Goal: Task Accomplishment & Management: Manage account settings

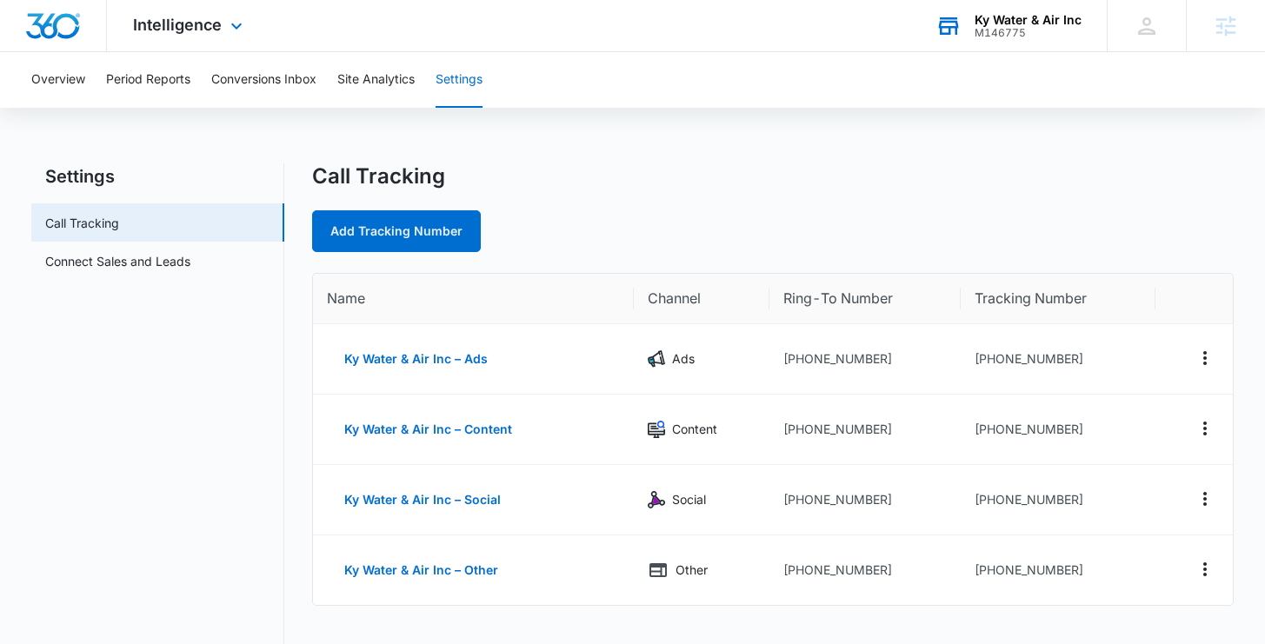
click at [1020, 44] on div "Ky Water & Air Inc M146775 Your Accounts View All" at bounding box center [1007, 25] width 197 height 51
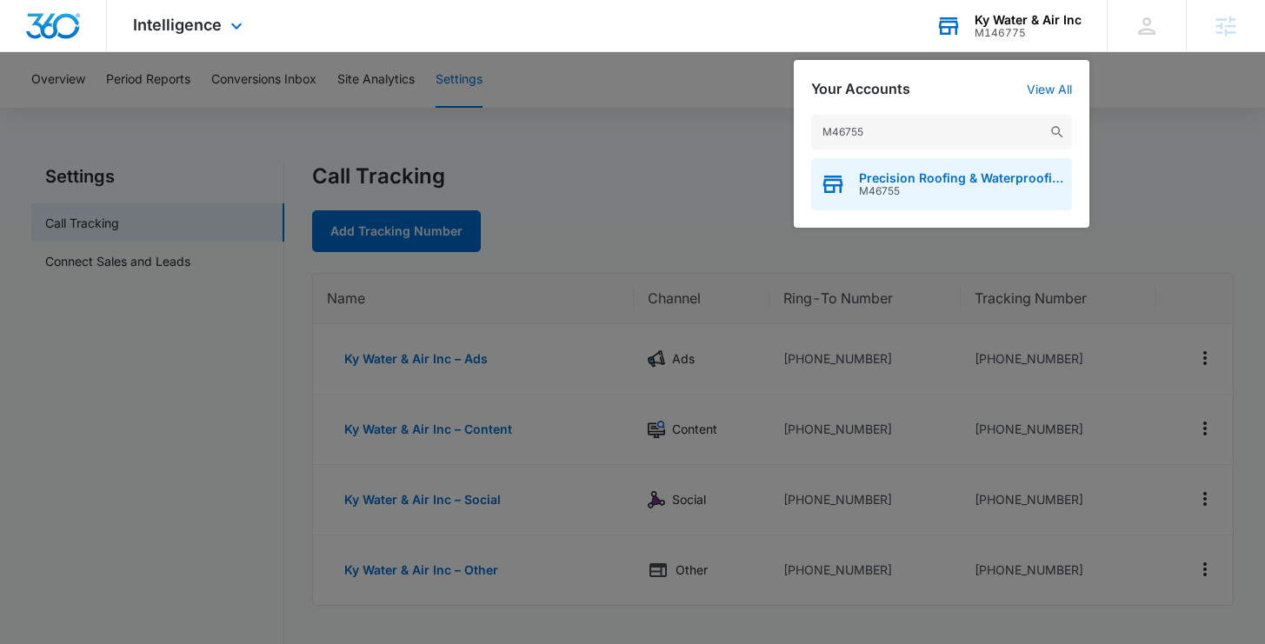
type input "M46755"
click at [884, 199] on div "Precision Roofing & Waterproofing M46755" at bounding box center [941, 184] width 261 height 52
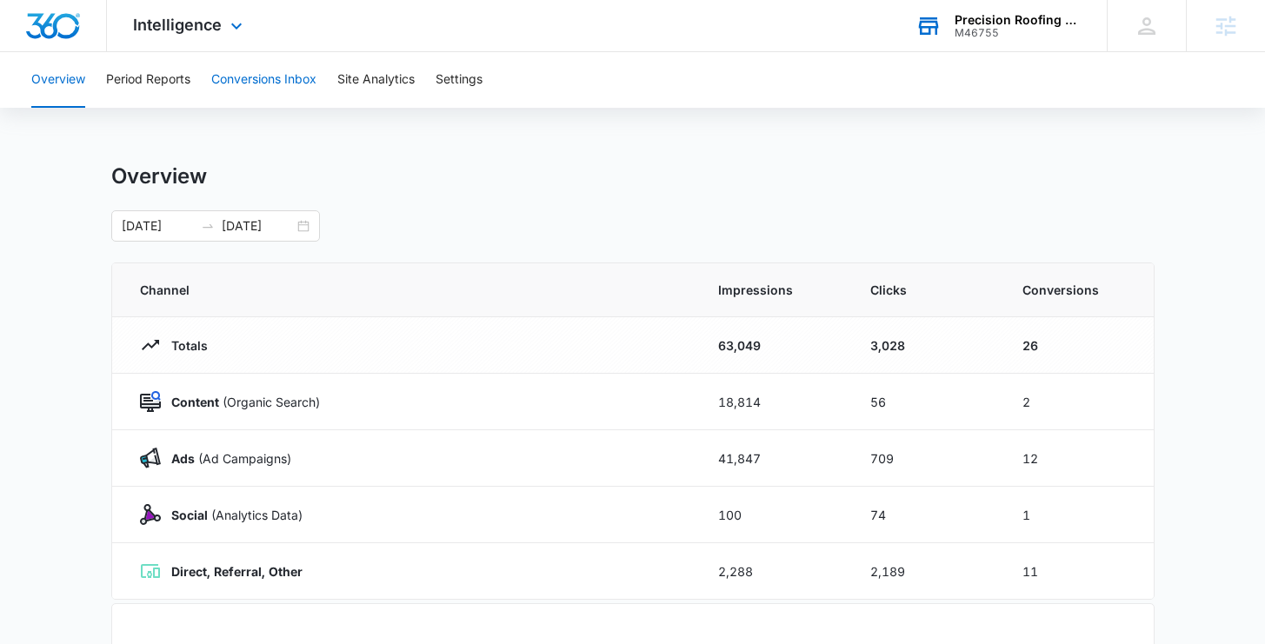
click at [251, 83] on button "Conversions Inbox" at bounding box center [263, 80] width 105 height 56
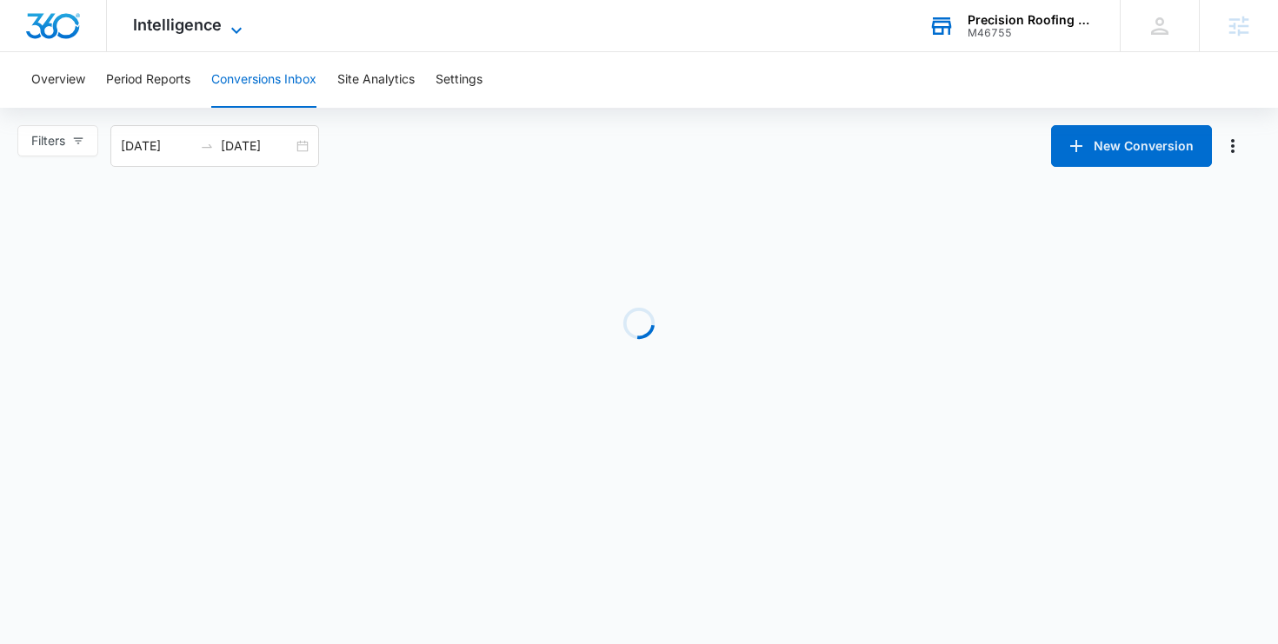
click at [179, 23] on span "Intelligence" at bounding box center [177, 25] width 89 height 18
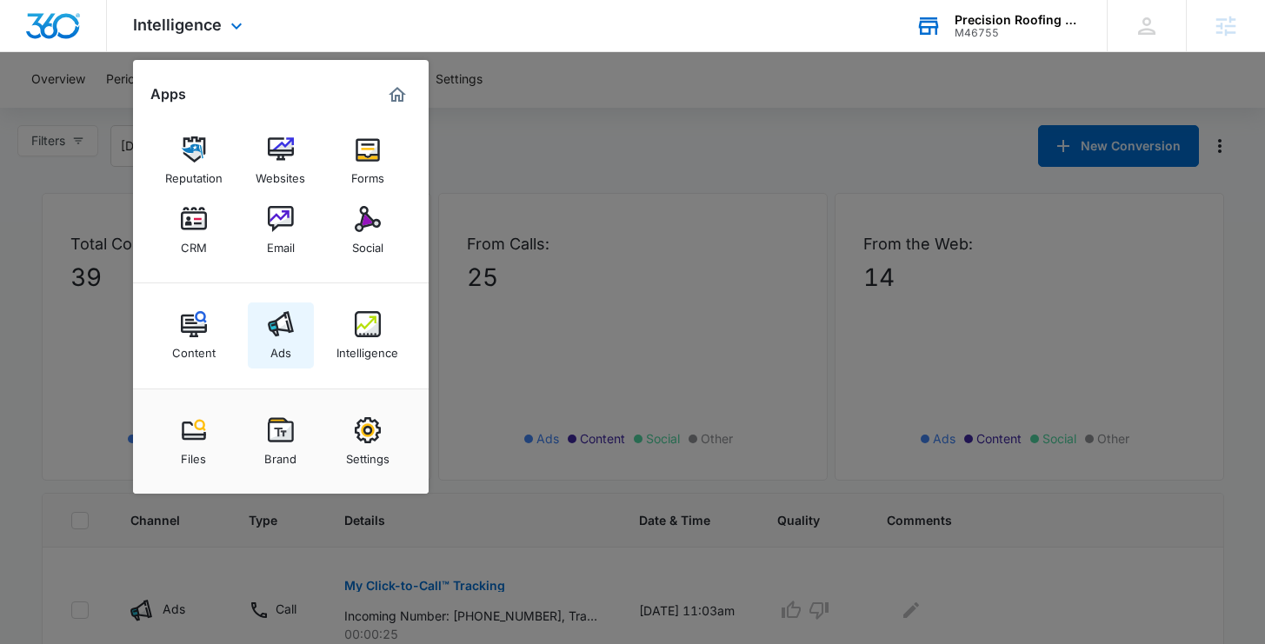
click at [292, 341] on link "Ads" at bounding box center [281, 336] width 66 height 66
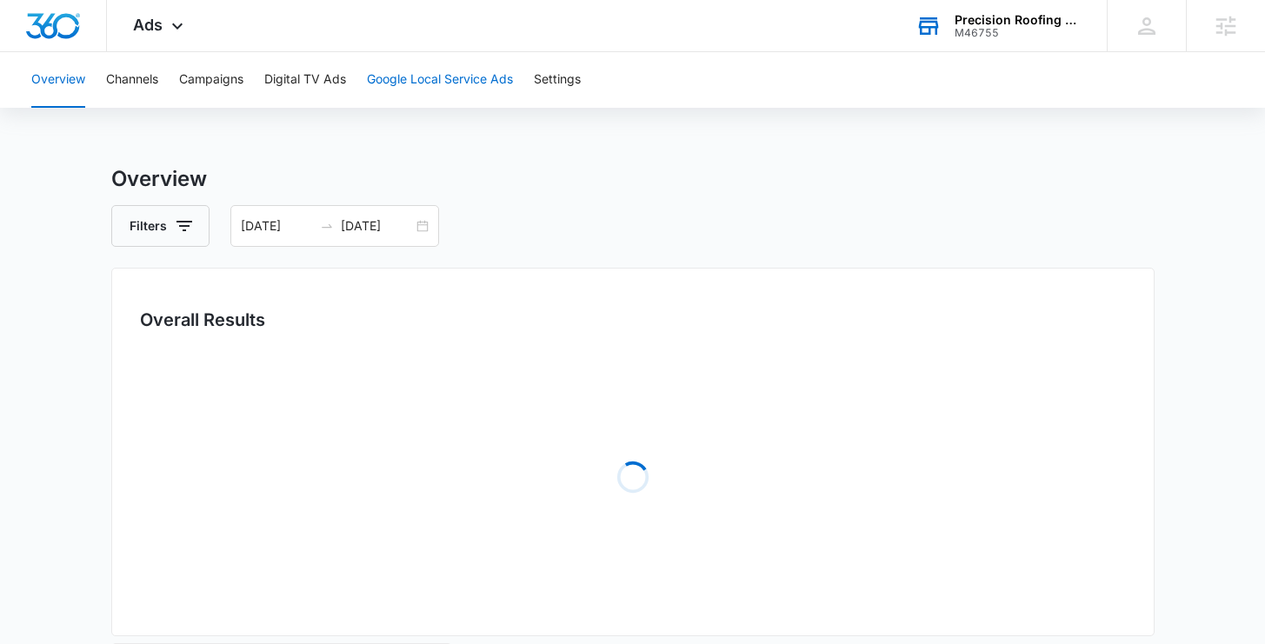
click at [449, 82] on button "Google Local Service Ads" at bounding box center [440, 80] width 146 height 56
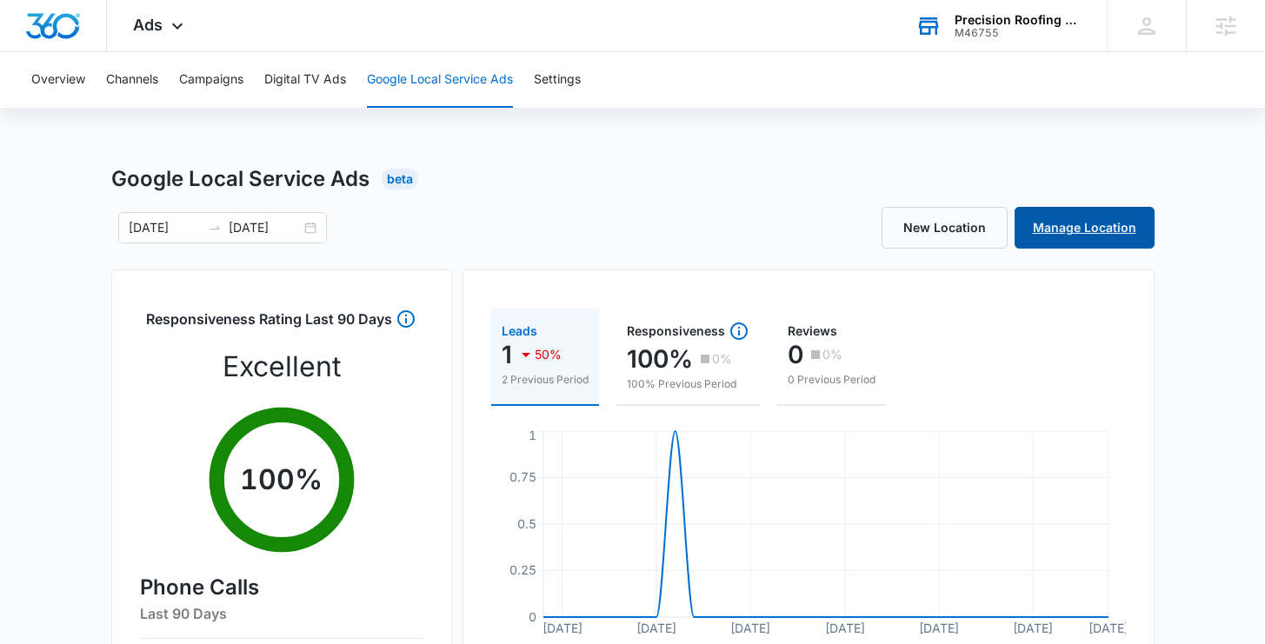
click at [1042, 217] on link "Manage Location" at bounding box center [1085, 228] width 140 height 42
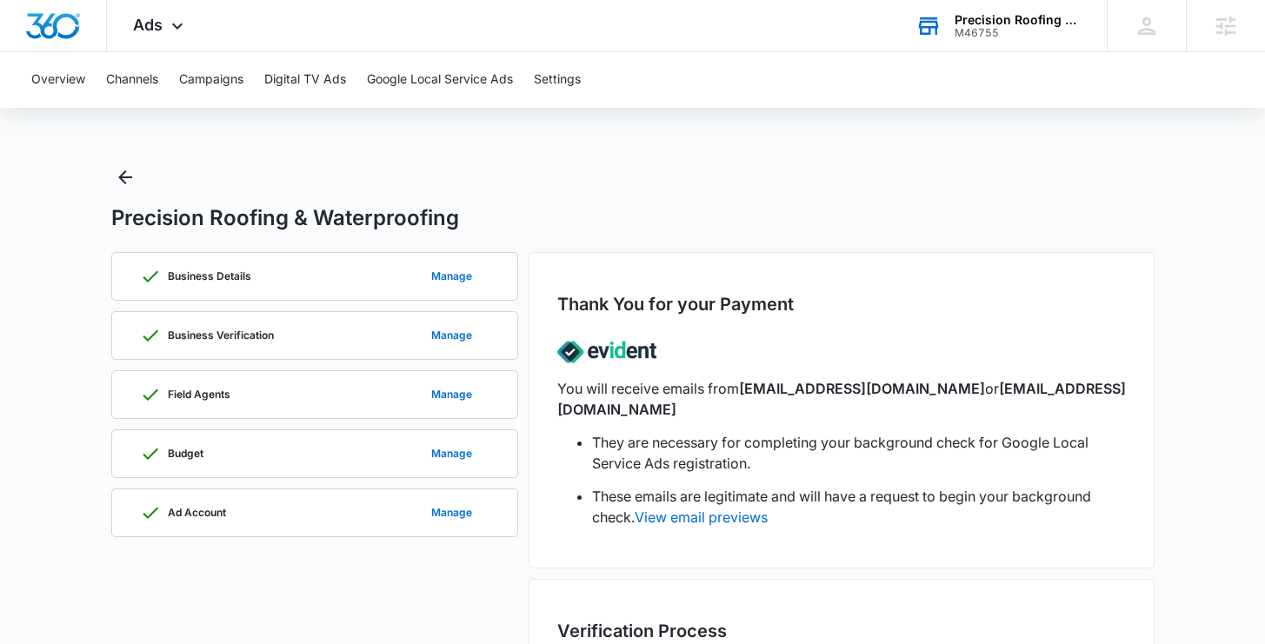
click at [973, 17] on div "Precision Roofing & Waterproofing" at bounding box center [1018, 20] width 127 height 14
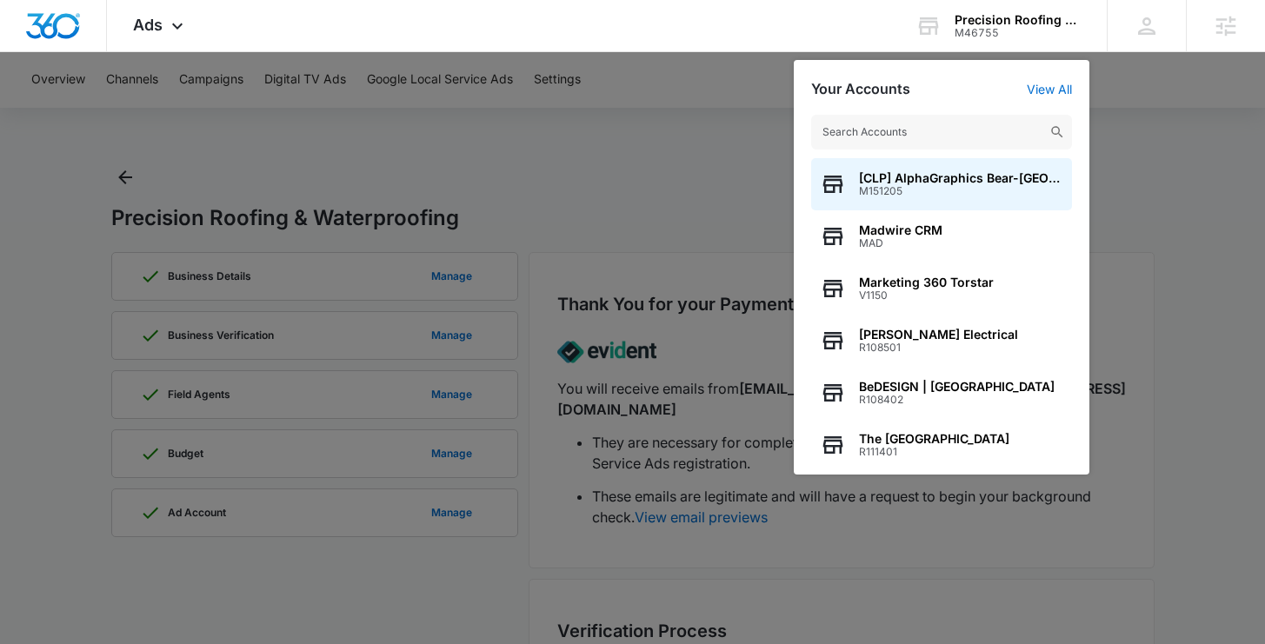
click at [836, 52] on nav "Ads Apps Reputation Websites Forms CRM Email Social Content Ads Intelligence Fi…" at bounding box center [632, 26] width 1265 height 52
click at [457, 82] on div at bounding box center [632, 322] width 1265 height 644
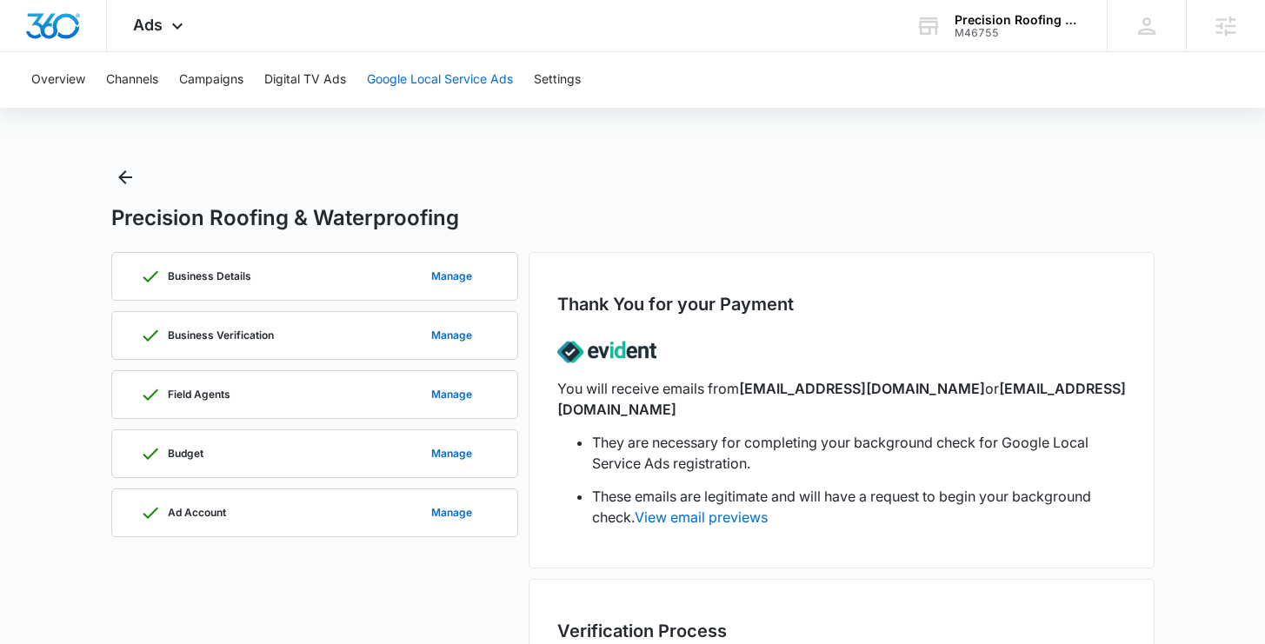
click at [449, 84] on button "Google Local Service Ads" at bounding box center [440, 80] width 146 height 56
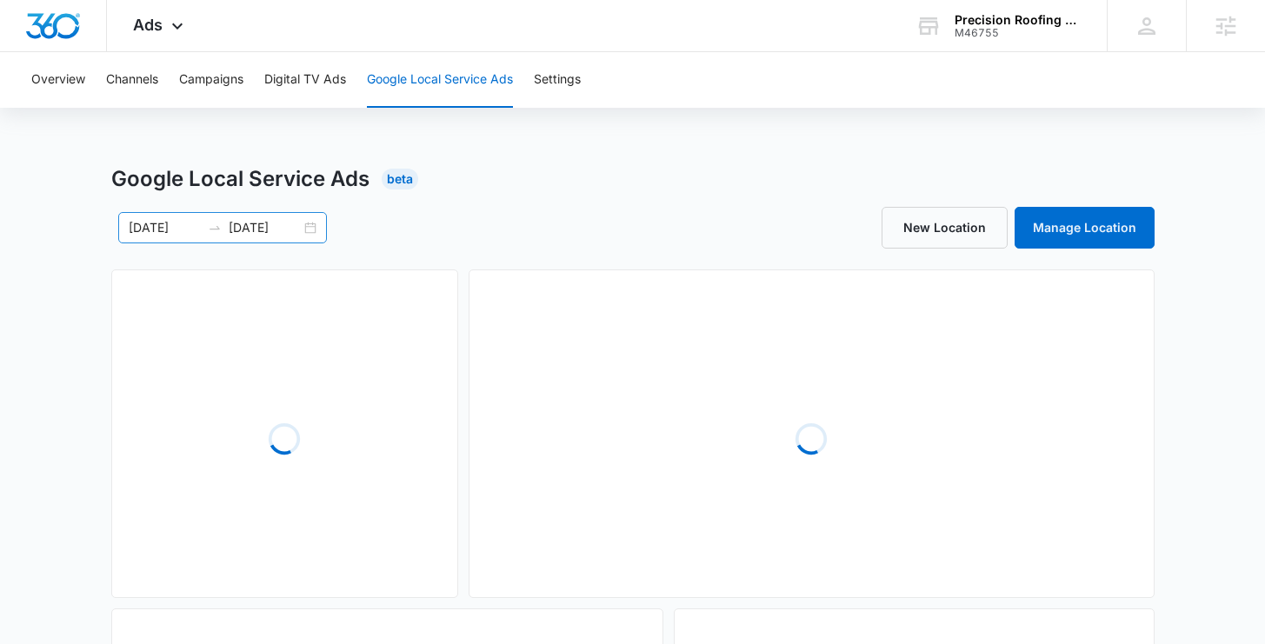
click at [183, 240] on div "[DATE] [DATE]" at bounding box center [222, 227] width 209 height 31
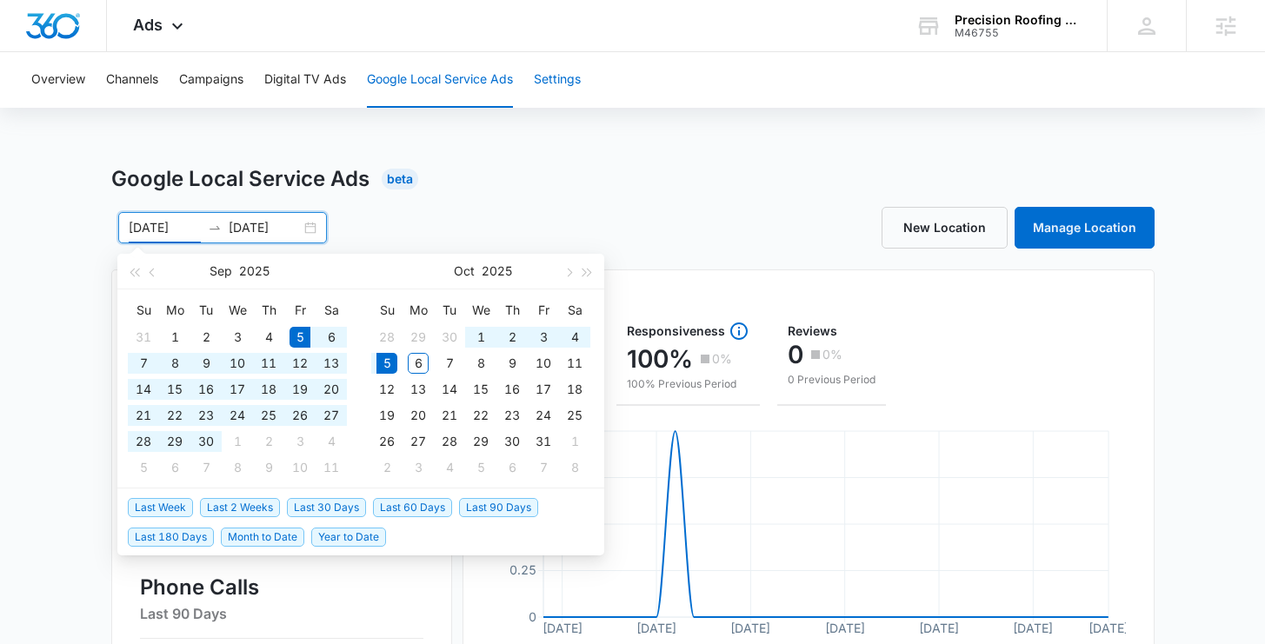
click at [560, 85] on button "Settings" at bounding box center [557, 80] width 47 height 56
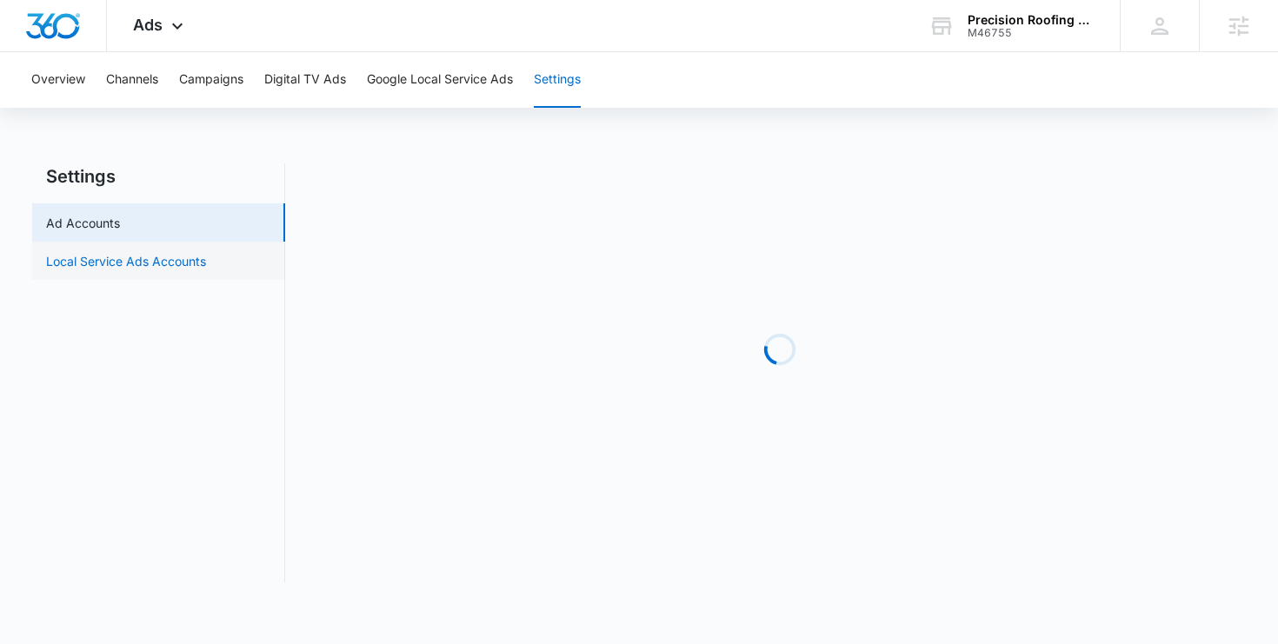
click at [176, 261] on link "Local Service Ads Accounts" at bounding box center [126, 261] width 160 height 18
